Goal: Check status: Check status

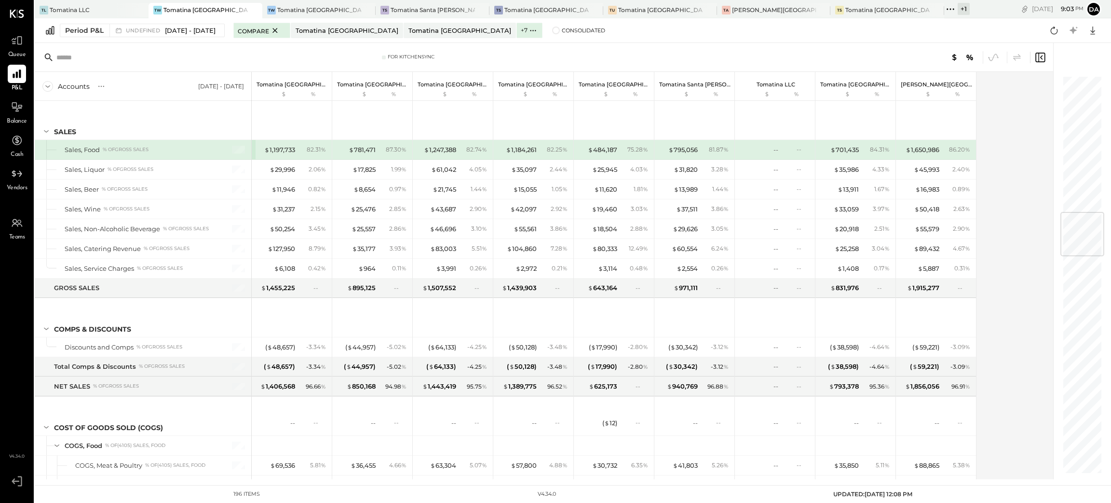
scroll to position [1158, 0]
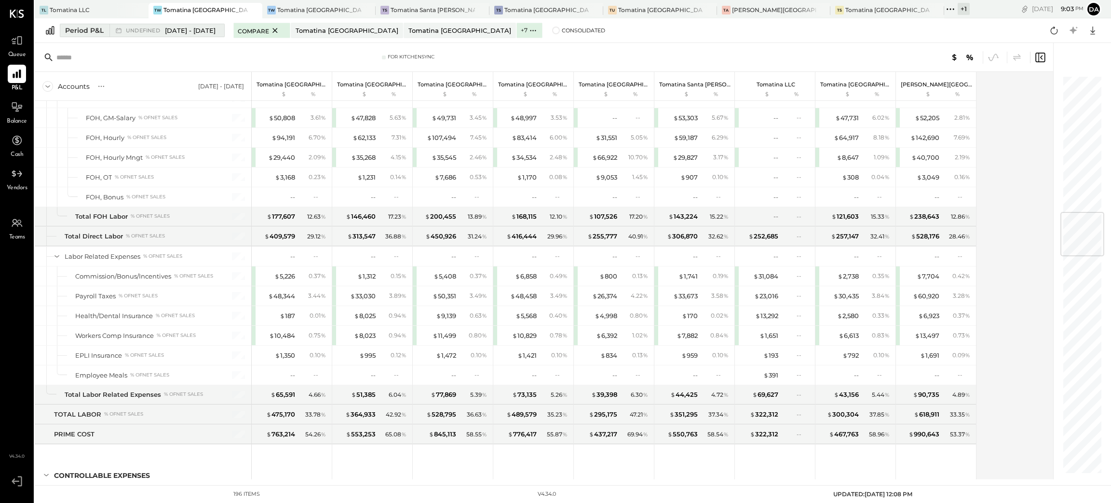
click at [89, 30] on div "Period P&L" at bounding box center [84, 31] width 39 height 10
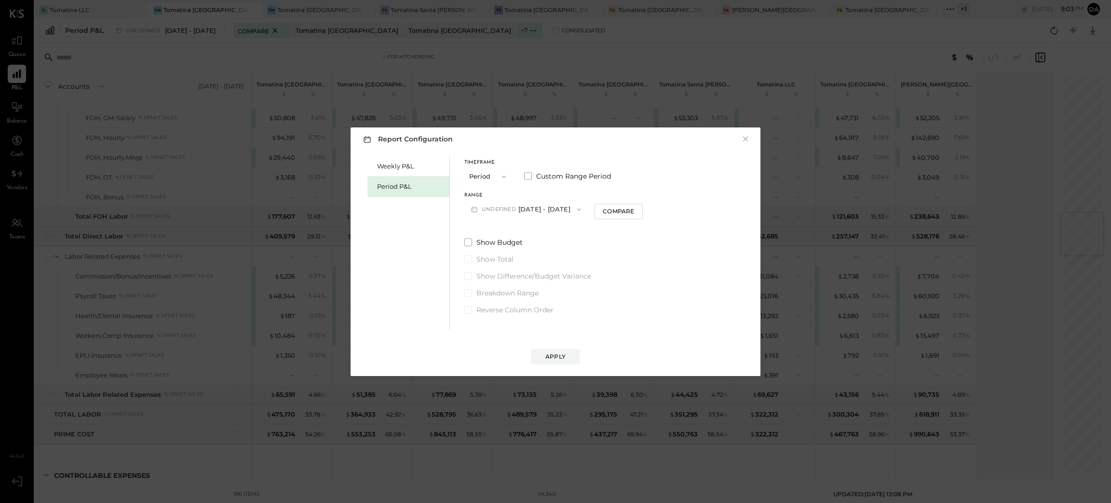
click at [490, 181] on button "Period" at bounding box center [488, 176] width 48 height 18
click at [488, 178] on span "Period" at bounding box center [481, 176] width 19 height 6
click at [523, 207] on button "P09 [DATE] - [DATE]" at bounding box center [514, 209] width 100 height 18
click at [507, 230] on span "[DATE] - [DATE]" at bounding box center [510, 230] width 46 height 8
click at [557, 350] on button "Apply" at bounding box center [556, 356] width 48 height 15
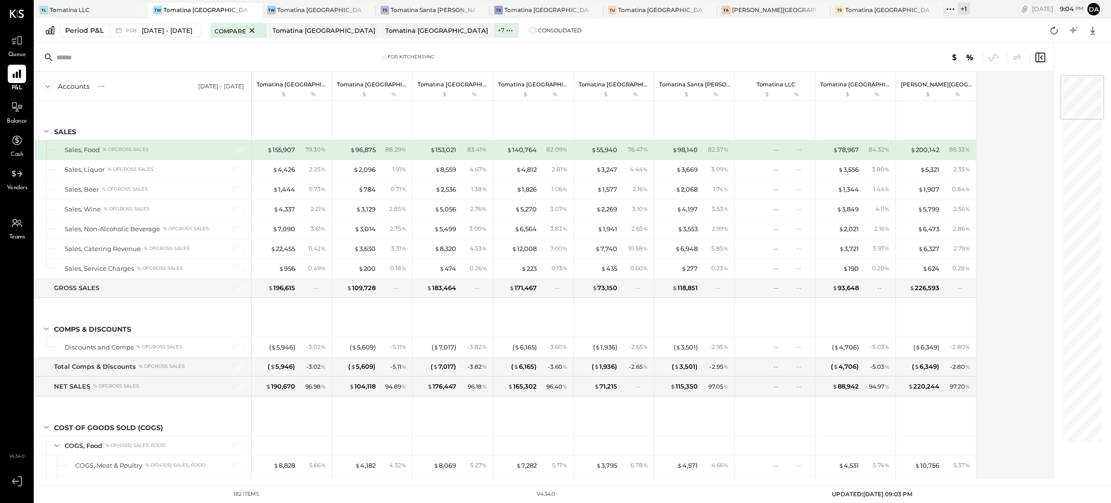
click at [529, 30] on span at bounding box center [533, 31] width 8 height 8
